Goal: Task Accomplishment & Management: Use online tool/utility

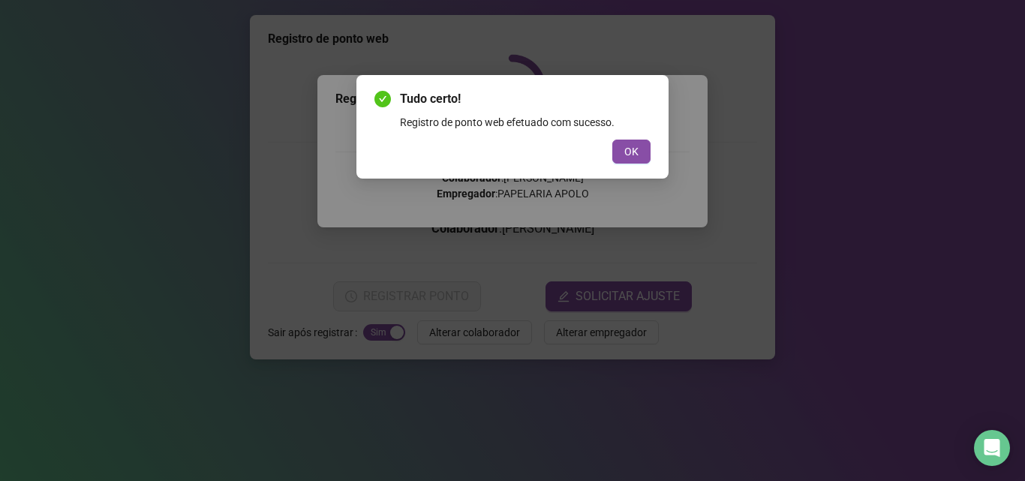
click at [646, 154] on div "Tudo certo! Registro de ponto web efetuado com sucesso. OK" at bounding box center [512, 127] width 312 height 104
click at [656, 147] on div "Tudo certo! Registro de ponto web efetuado com sucesso. OK" at bounding box center [512, 127] width 312 height 104
click at [639, 155] on button "OK" at bounding box center [631, 152] width 38 height 24
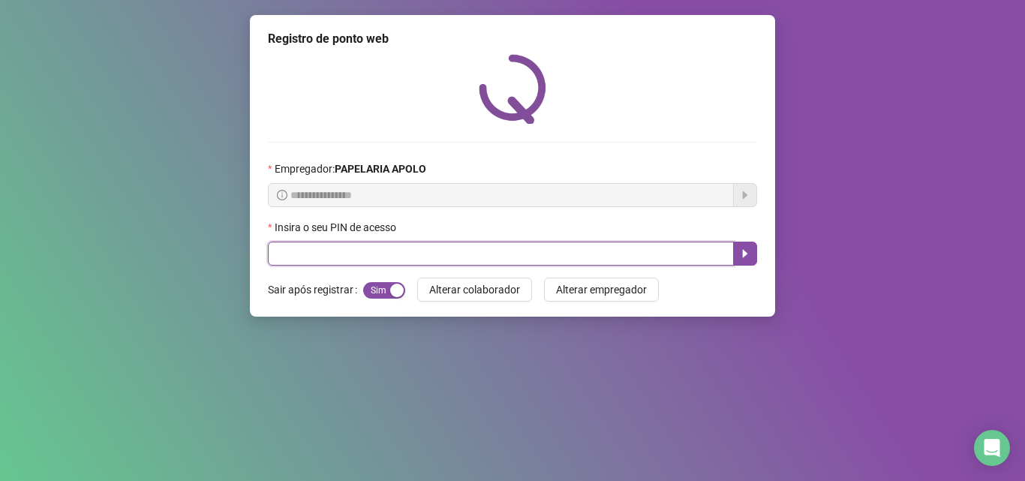
click at [548, 255] on input "text" at bounding box center [501, 254] width 466 height 24
type input "*****"
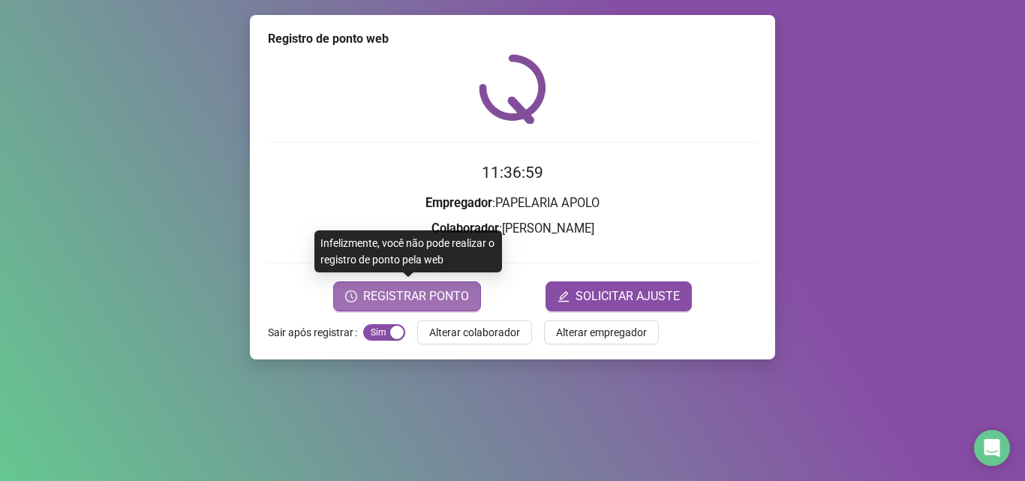
click at [409, 292] on span "REGISTRAR PONTO" at bounding box center [416, 296] width 106 height 18
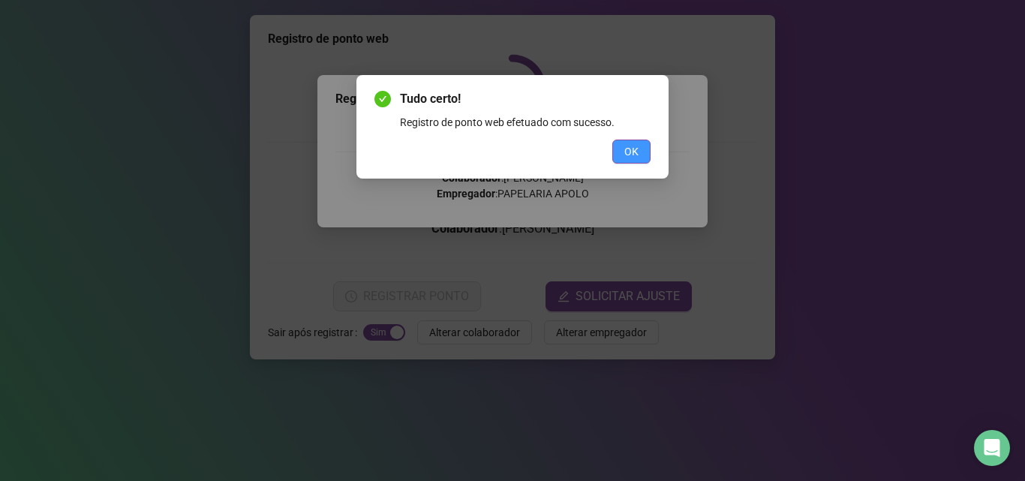
click at [645, 146] on button "OK" at bounding box center [631, 152] width 38 height 24
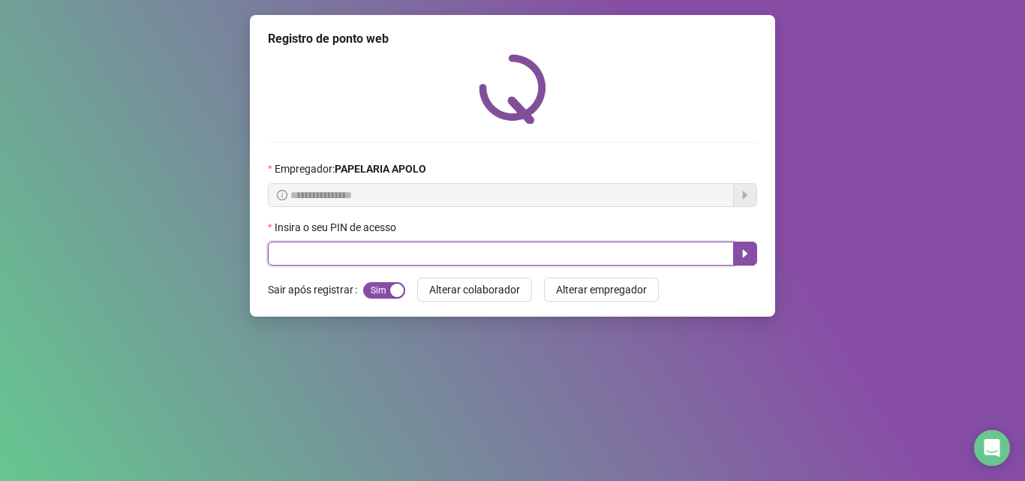
click at [710, 251] on input "text" at bounding box center [501, 254] width 466 height 24
type input "*****"
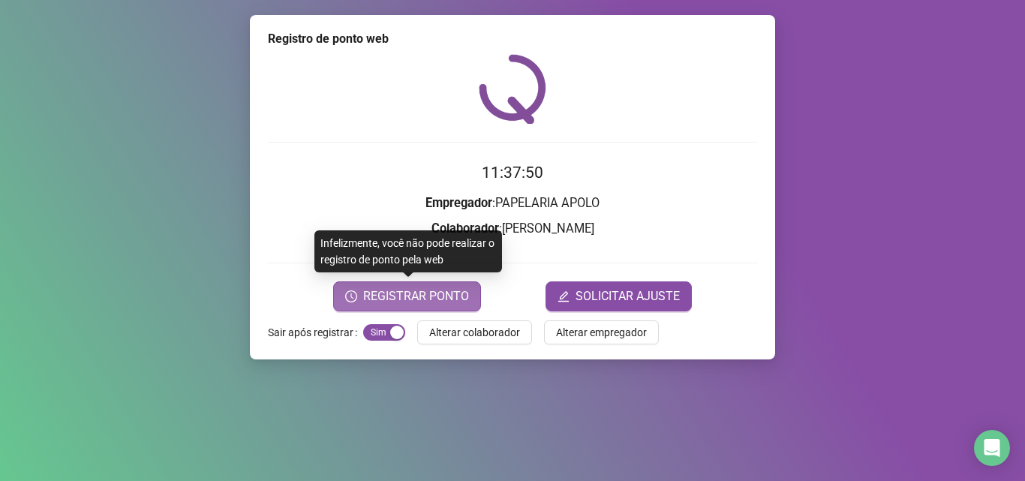
click at [458, 292] on span "REGISTRAR PONTO" at bounding box center [416, 296] width 106 height 18
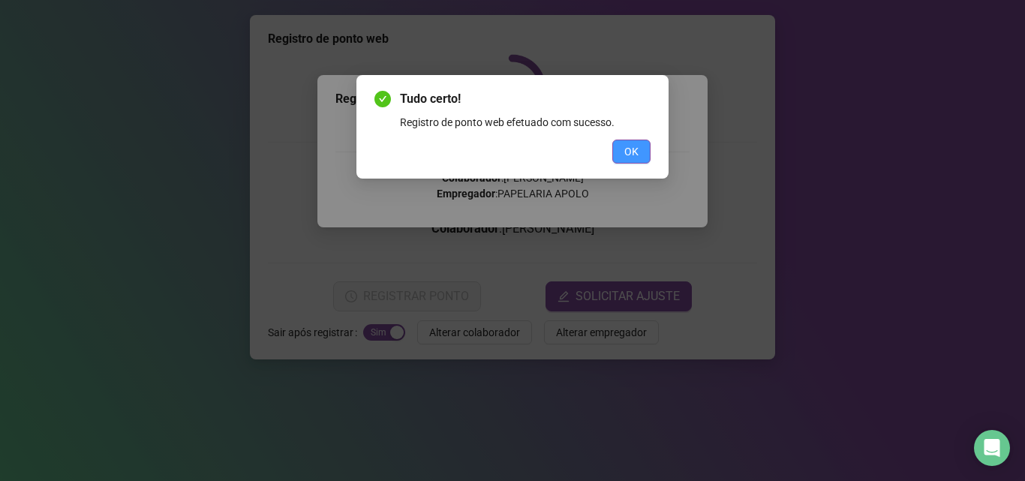
click at [614, 153] on button "OK" at bounding box center [631, 152] width 38 height 24
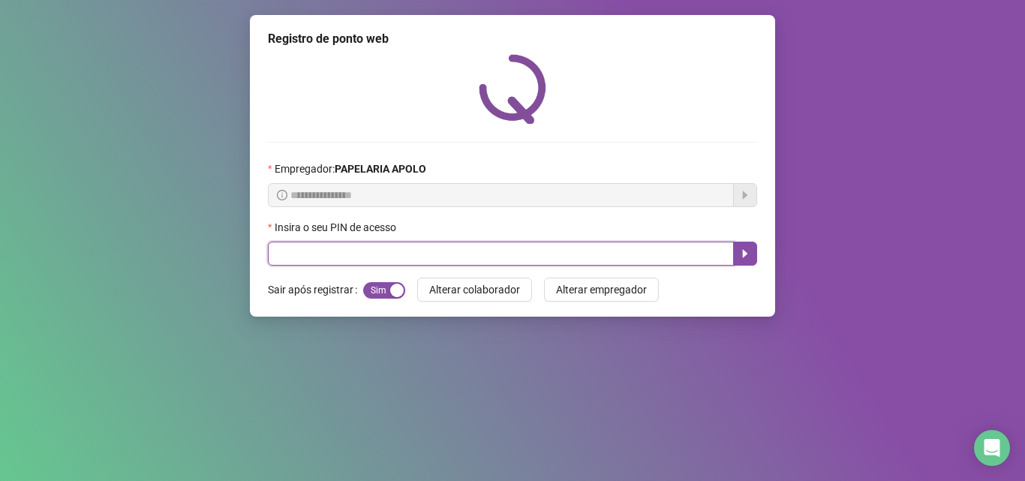
click at [364, 257] on input "text" at bounding box center [501, 254] width 466 height 24
type input "*****"
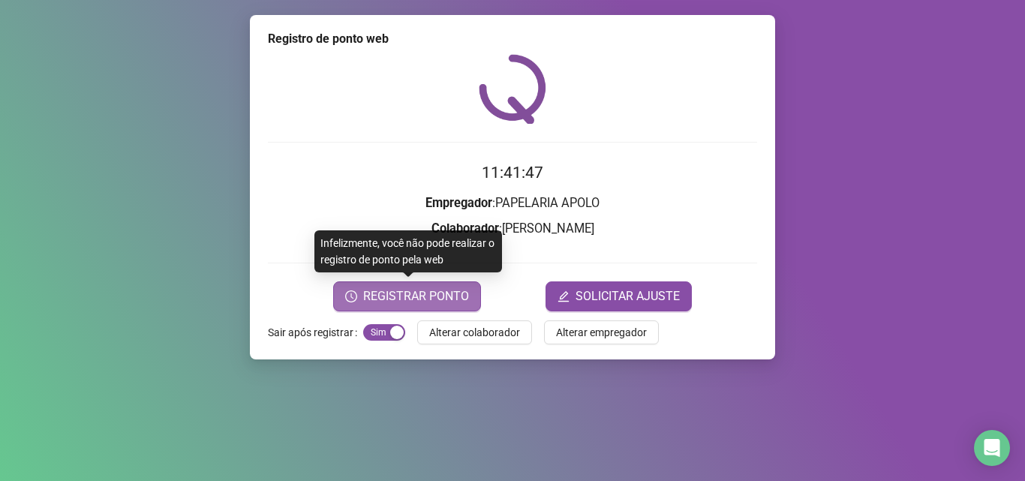
click at [425, 290] on span "REGISTRAR PONTO" at bounding box center [416, 296] width 106 height 18
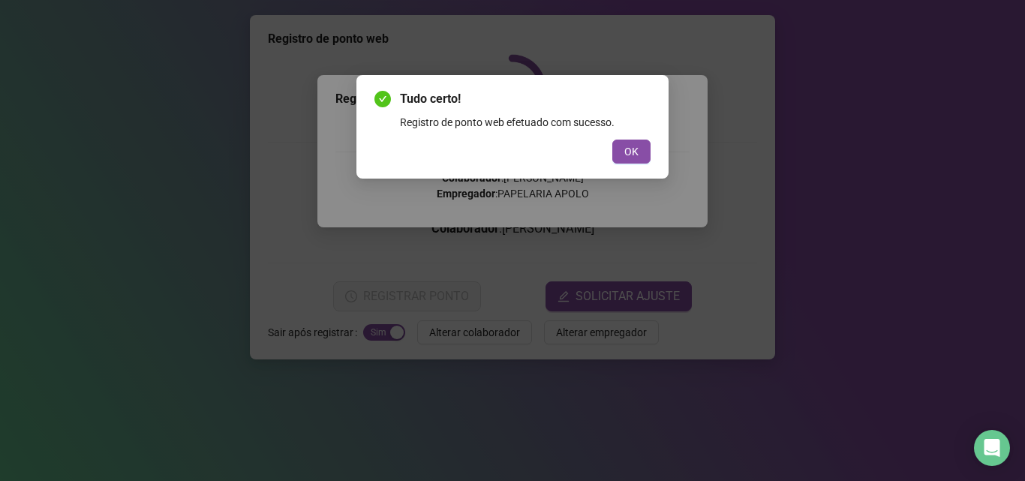
drag, startPoint x: 635, startPoint y: 153, endPoint x: 540, endPoint y: 238, distance: 127.5
click at [627, 166] on div "Tudo certo! Registro de ponto web efetuado com sucesso. OK" at bounding box center [512, 127] width 312 height 104
drag, startPoint x: 632, startPoint y: 153, endPoint x: 603, endPoint y: 179, distance: 38.3
click at [631, 155] on span "OK" at bounding box center [631, 151] width 14 height 17
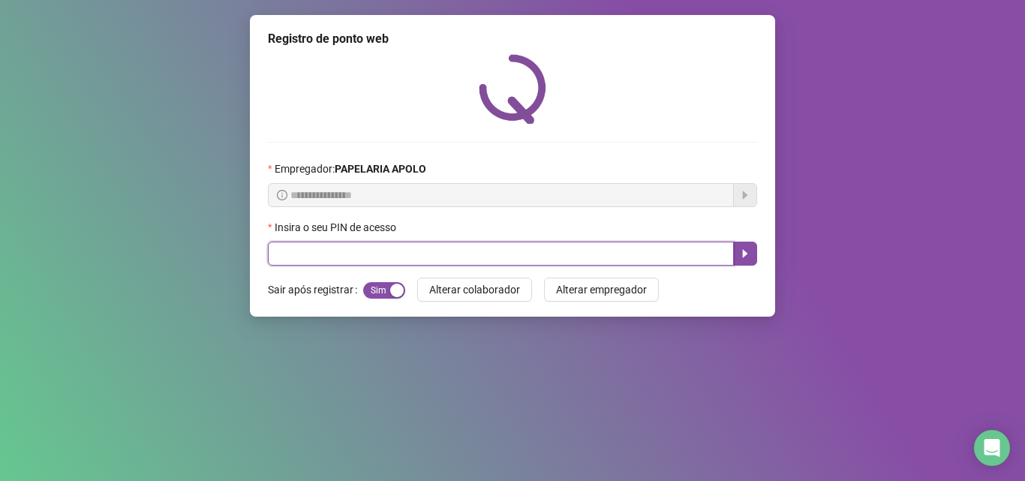
click at [467, 244] on input "text" at bounding box center [501, 254] width 466 height 24
